Goal: Transaction & Acquisition: Book appointment/travel/reservation

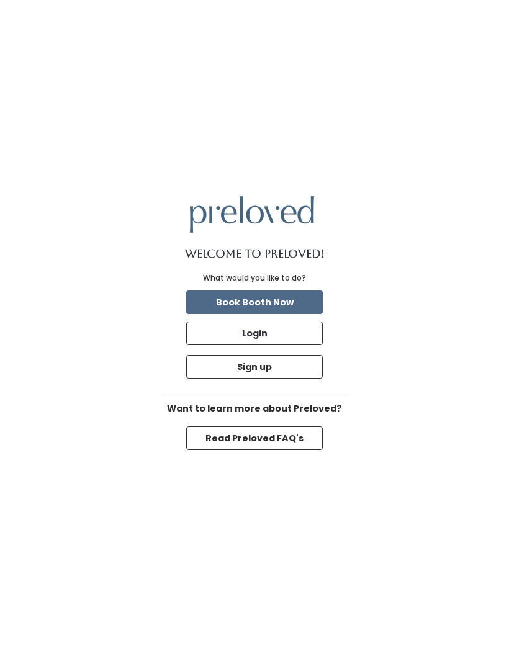
click at [306, 314] on button "Book Booth Now" at bounding box center [254, 303] width 137 height 24
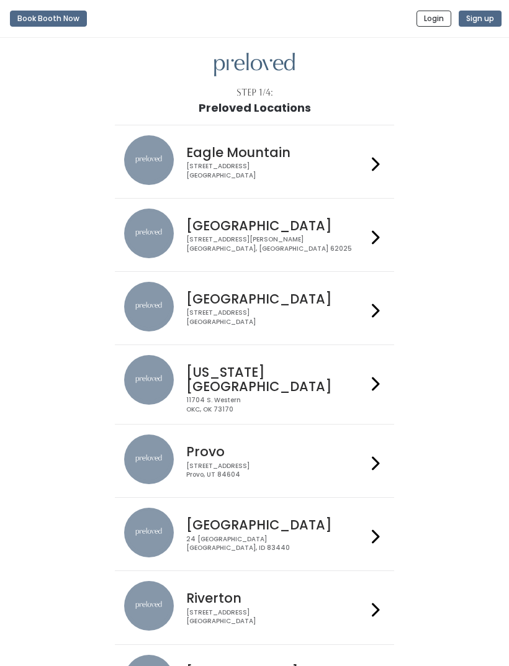
click at [384, 168] on div at bounding box center [376, 161] width 18 height 53
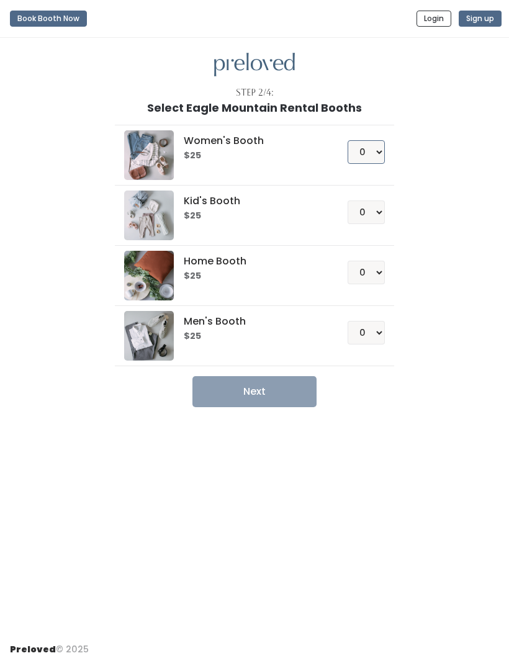
click at [381, 158] on select "0 1 2 3 4" at bounding box center [366, 152] width 37 height 24
select select "1"
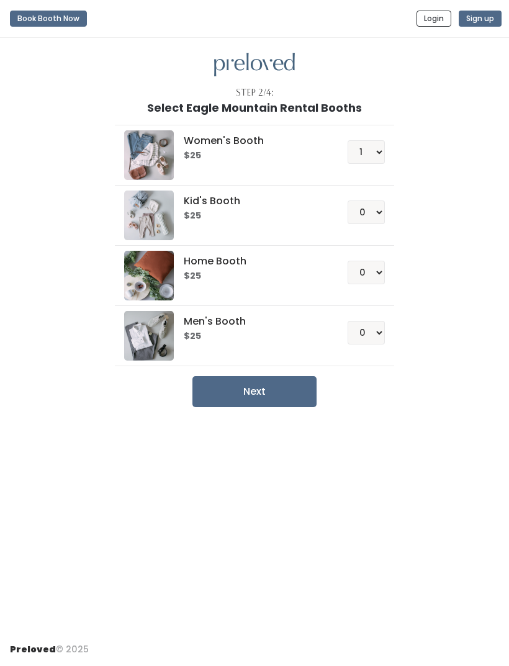
click at [305, 391] on button "Next" at bounding box center [255, 391] width 124 height 31
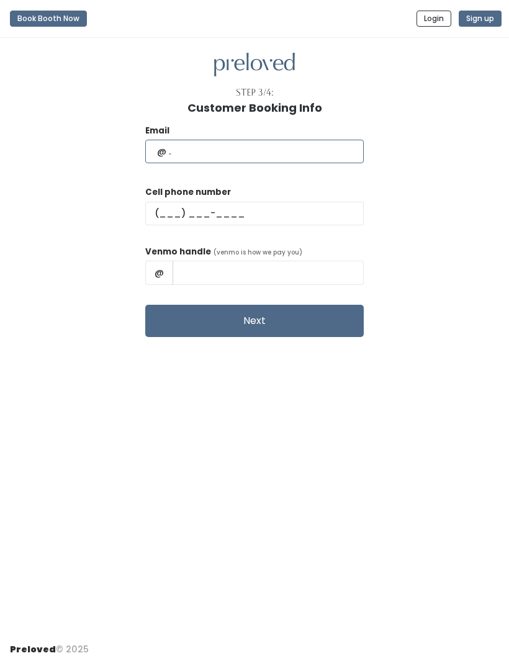
click at [334, 150] on input "text" at bounding box center [254, 152] width 219 height 24
type input "[EMAIL_ADDRESS][DOMAIN_NAME]"
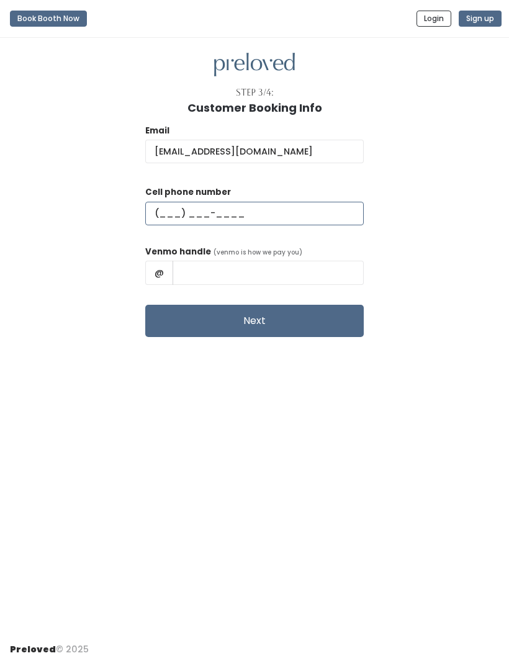
type input "[PHONE_NUMBER]"
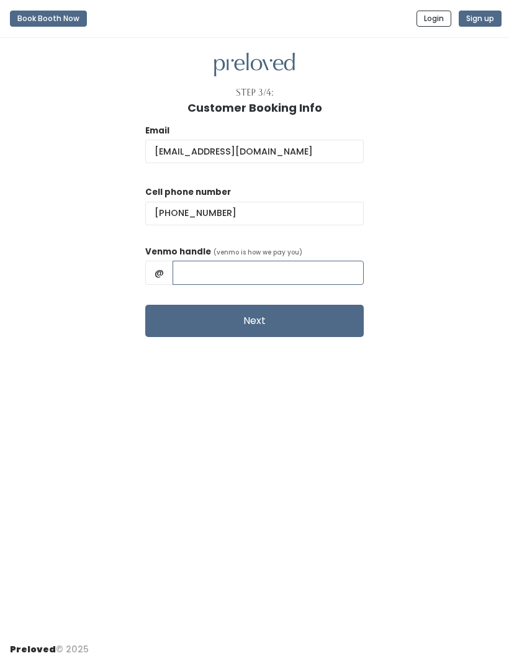
click at [307, 273] on input "text" at bounding box center [268, 273] width 191 height 24
type input "Jennawagner_"
click at [445, 330] on div "Email [EMAIL_ADDRESS][DOMAIN_NAME] Cell phone number [PHONE_NUMBER] Venmo handl…" at bounding box center [254, 225] width 489 height 223
click at [321, 325] on button "Next" at bounding box center [254, 321] width 219 height 32
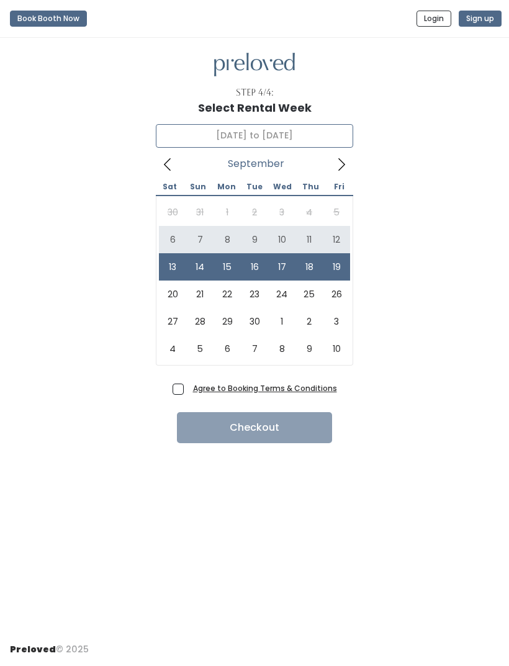
type input "September 6 to September 12"
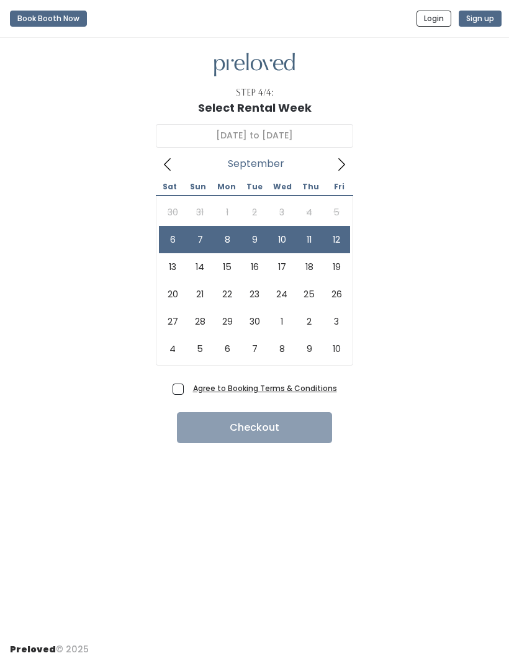
click at [188, 391] on span "Agree to Booking Terms & Conditions" at bounding box center [262, 388] width 149 height 12
click at [188, 390] on input "Agree to Booking Terms & Conditions" at bounding box center [192, 386] width 8 height 8
checkbox input "true"
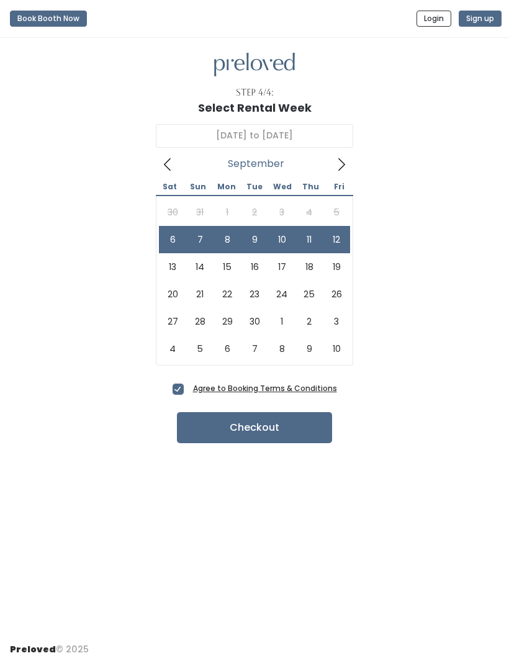
click at [176, 208] on div "30 31 1 2 3 4 5 6 7 8 9 10 11 12 13 14 15 16 17 18 19 20 21 22 23 24 25 26 27 2…" at bounding box center [254, 281] width 191 height 164
click at [320, 430] on button "Checkout" at bounding box center [254, 427] width 155 height 31
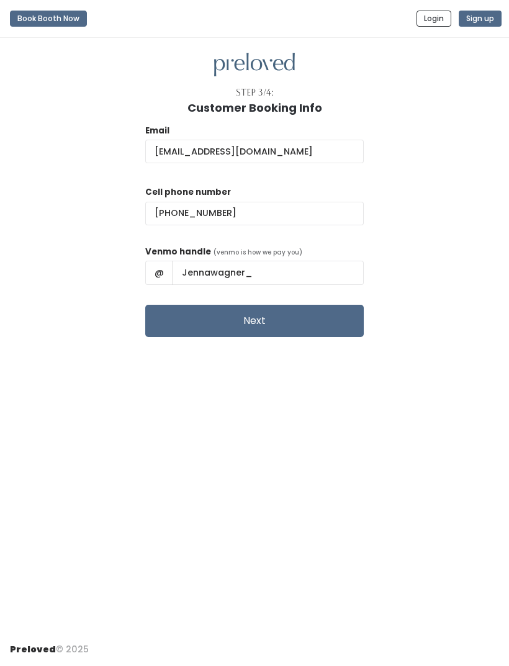
click at [58, 24] on button "Book Booth Now" at bounding box center [48, 19] width 77 height 16
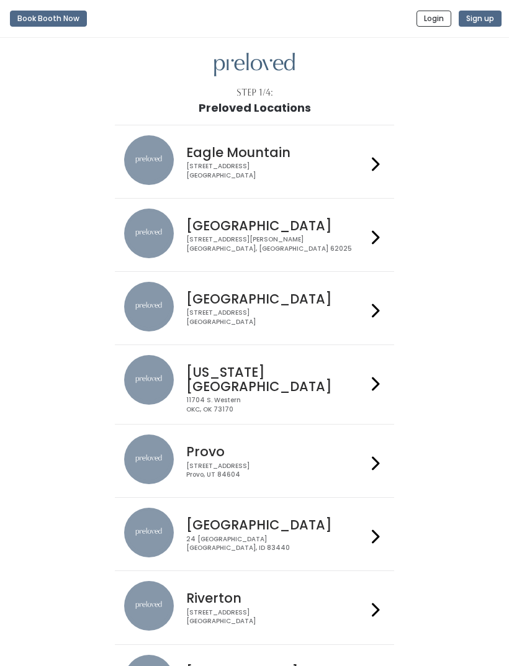
click at [268, 69] on img at bounding box center [254, 65] width 81 height 24
